Goal: Task Accomplishment & Management: Complete application form

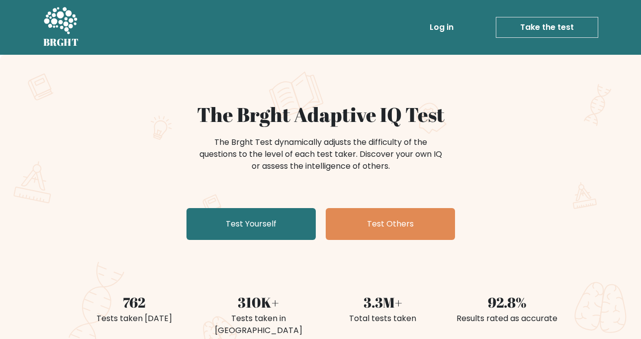
click at [196, 174] on div "The Brght Test dynamically adjusts the difficulty of the questions to the level…" at bounding box center [321, 159] width 398 height 50
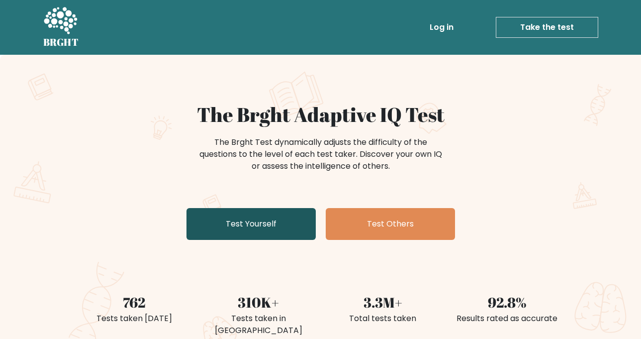
click at [254, 219] on link "Test Yourself" at bounding box center [251, 224] width 129 height 32
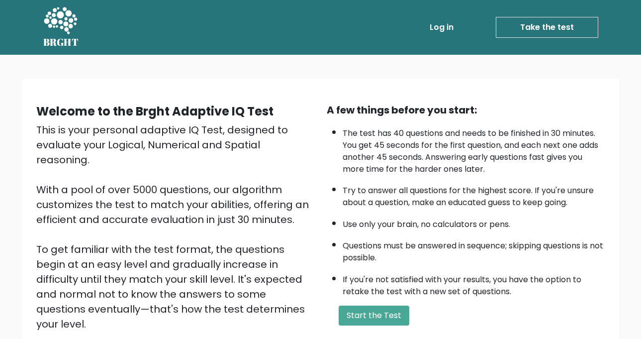
click at [254, 219] on div "This is your personal adaptive IQ Test, designed to evaluate your Logical, Nume…" at bounding box center [175, 241] width 279 height 239
click at [392, 312] on button "Start the Test" at bounding box center [374, 315] width 71 height 20
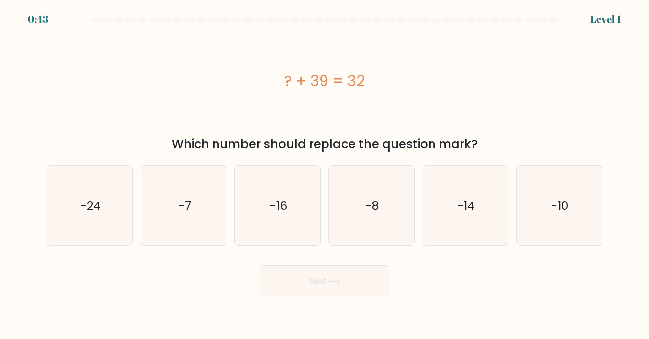
click at [106, 107] on div "? + 39 = 32" at bounding box center [324, 80] width 555 height 101
click at [173, 216] on icon "-7" at bounding box center [184, 206] width 80 height 80
click at [324, 175] on input "b. -7" at bounding box center [324, 172] width 0 height 5
radio input "true"
click at [294, 267] on button "Next" at bounding box center [324, 281] width 129 height 32
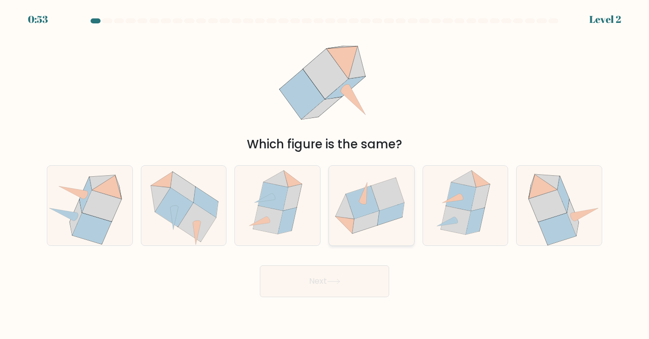
click at [380, 207] on icon at bounding box center [387, 194] width 33 height 33
click at [325, 175] on input "d." at bounding box center [324, 172] width 0 height 5
radio input "true"
click at [333, 282] on icon at bounding box center [333, 281] width 13 height 5
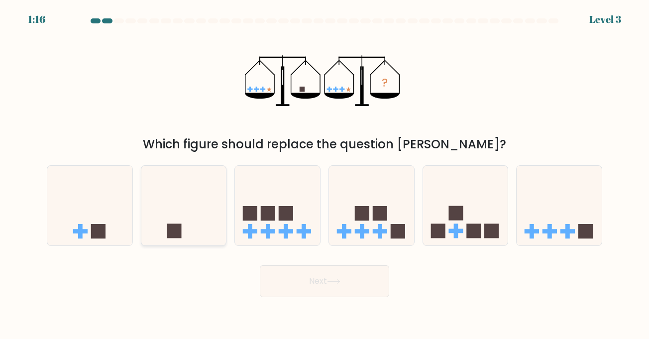
click at [174, 225] on rect at bounding box center [174, 231] width 14 height 14
click at [324, 175] on input "b." at bounding box center [324, 172] width 0 height 5
radio input "true"
click at [336, 273] on button "Next" at bounding box center [324, 281] width 129 height 32
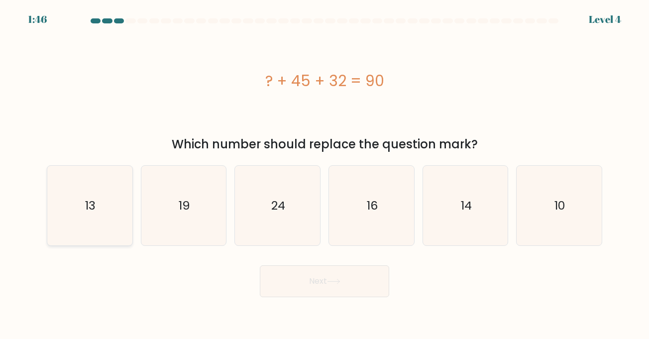
click at [98, 238] on icon "13" at bounding box center [90, 206] width 80 height 80
click at [324, 175] on input "a. 13" at bounding box center [324, 172] width 0 height 5
radio input "true"
click at [296, 274] on button "Next" at bounding box center [324, 281] width 129 height 32
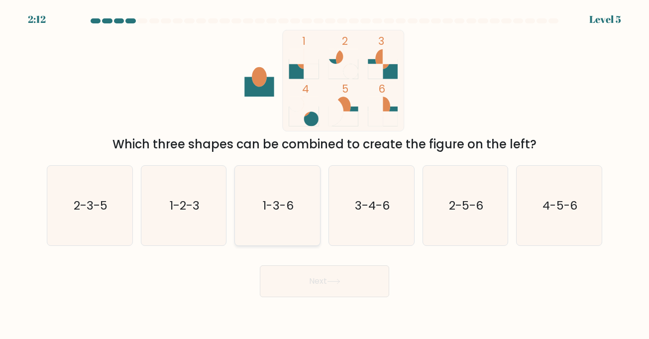
click at [264, 228] on icon "1-3-6" at bounding box center [278, 206] width 80 height 80
click at [324, 175] on input "c. 1-3-6" at bounding box center [324, 172] width 0 height 5
radio input "true"
click at [301, 267] on button "Next" at bounding box center [324, 281] width 129 height 32
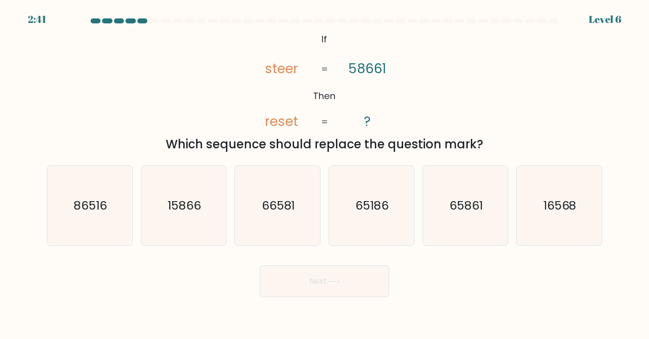
click at [186, 114] on div "@import url('https://fonts.googleapis.com/css?family=Abril+Fatface:400,100,100i…" at bounding box center [324, 91] width 567 height 123
click at [538, 212] on icon "16568" at bounding box center [559, 206] width 80 height 80
click at [325, 175] on input "f. 16568" at bounding box center [324, 172] width 0 height 5
radio input "true"
click at [335, 277] on button "Next" at bounding box center [324, 281] width 129 height 32
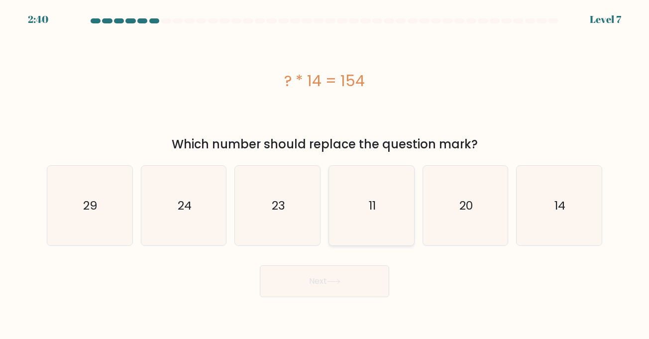
click at [340, 206] on icon "11" at bounding box center [371, 206] width 80 height 80
click at [325, 175] on input "d. 11" at bounding box center [324, 172] width 0 height 5
radio input "true"
click at [305, 281] on button "Next" at bounding box center [324, 281] width 129 height 32
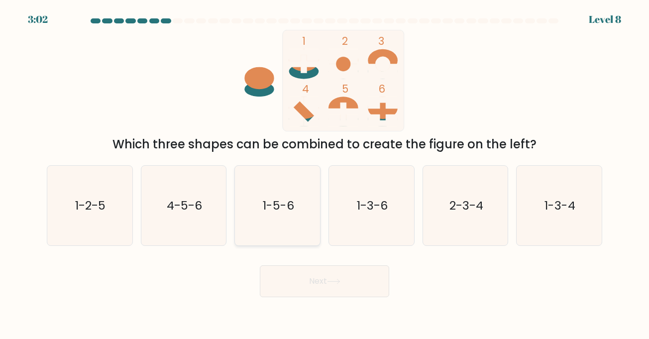
click at [252, 220] on icon "1-5-6" at bounding box center [278, 206] width 80 height 80
click at [324, 175] on input "c. 1-5-6" at bounding box center [324, 172] width 0 height 5
radio input "true"
click at [313, 289] on button "Next" at bounding box center [324, 281] width 129 height 32
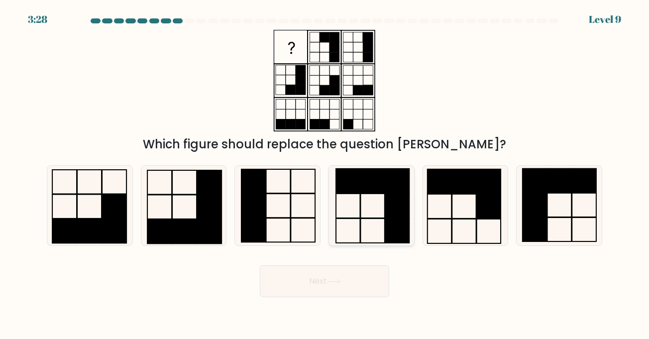
click at [355, 188] on rect at bounding box center [348, 181] width 24 height 24
click at [325, 175] on input "d." at bounding box center [324, 172] width 0 height 5
radio input "true"
click at [329, 272] on button "Next" at bounding box center [324, 281] width 129 height 32
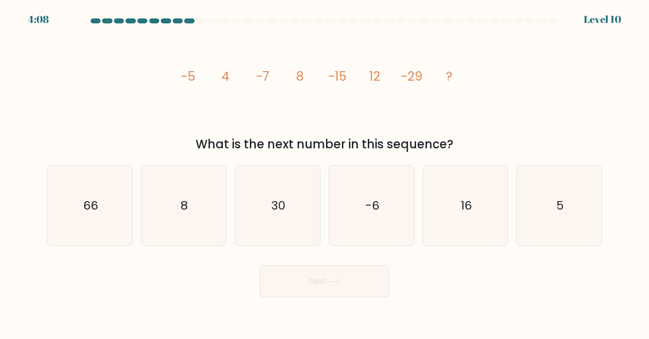
click at [157, 123] on div "image/svg+xml -5 4 -7 8 -15 12 -29 ? What is the next number in this sequence?" at bounding box center [324, 91] width 567 height 123
click at [505, 221] on div "16" at bounding box center [465, 205] width 86 height 81
click at [325, 175] on input "e. 16" at bounding box center [324, 172] width 0 height 5
radio input "true"
click at [347, 272] on button "Next" at bounding box center [324, 281] width 129 height 32
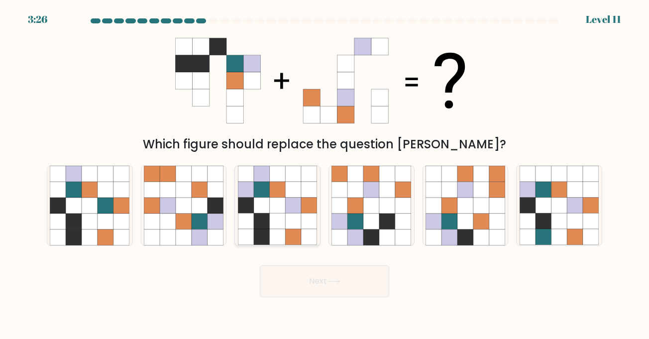
click at [285, 230] on icon at bounding box center [278, 237] width 16 height 16
click at [324, 175] on input "c." at bounding box center [324, 172] width 0 height 5
radio input "true"
click at [311, 282] on button "Next" at bounding box center [324, 281] width 129 height 32
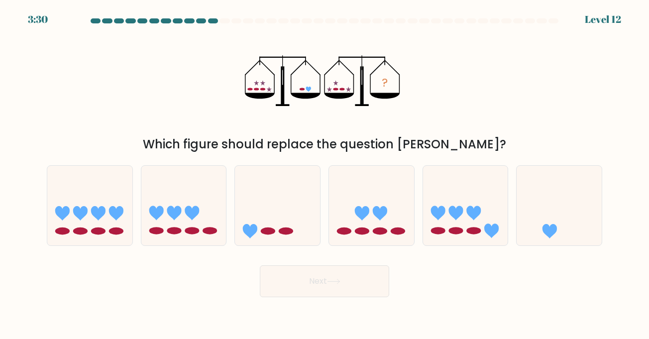
click at [45, 15] on div "3:30" at bounding box center [38, 19] width 20 height 15
click at [587, 222] on icon at bounding box center [558, 205] width 85 height 70
click at [325, 175] on input "f." at bounding box center [324, 172] width 0 height 5
radio input "true"
click at [326, 275] on button "Next" at bounding box center [324, 281] width 129 height 32
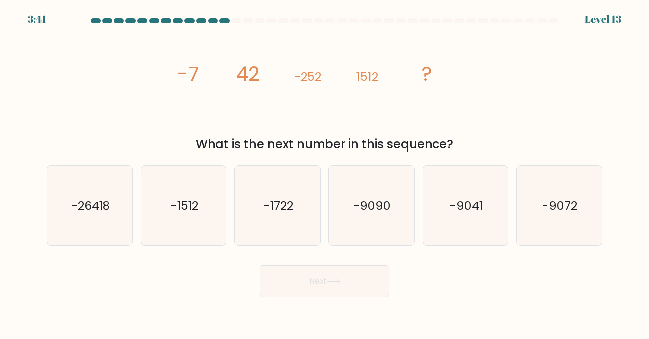
click at [278, 107] on icon "image/svg+xml -7 42 -252 1512 ?" at bounding box center [324, 80] width 299 height 101
click at [568, 223] on icon "-9072" at bounding box center [559, 206] width 80 height 80
click at [325, 175] on input "f. -9072" at bounding box center [324, 172] width 0 height 5
radio input "true"
click at [363, 280] on button "Next" at bounding box center [324, 281] width 129 height 32
